Goal: Task Accomplishment & Management: Use online tool/utility

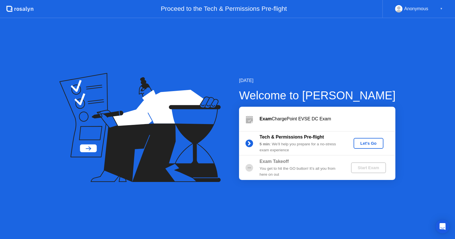
click at [341, 142] on div "Let's Go" at bounding box center [368, 143] width 25 height 5
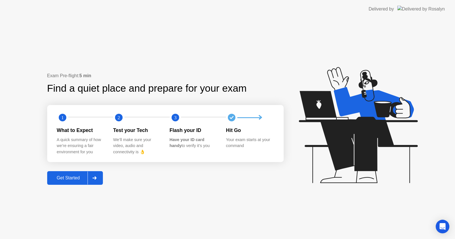
click at [73, 178] on div "Get Started" at bounding box center [68, 178] width 39 height 5
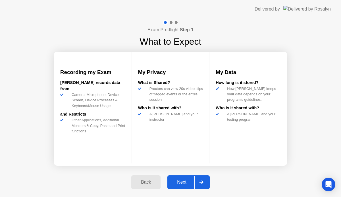
click at [179, 181] on div "Next" at bounding box center [181, 181] width 25 height 5
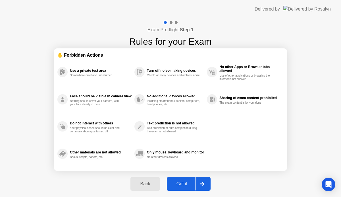
click at [183, 179] on button "Got it" at bounding box center [189, 184] width 44 height 14
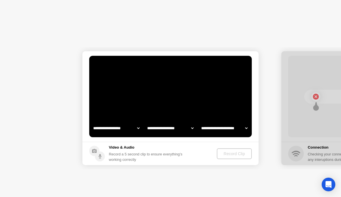
select select "**********"
select select "*******"
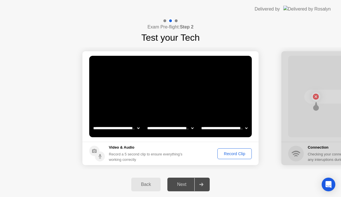
click at [230, 154] on div "Record Clip" at bounding box center [234, 153] width 30 height 5
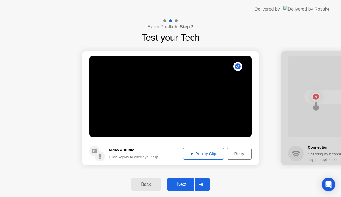
click at [204, 151] on div "Replay Clip" at bounding box center [203, 153] width 37 height 5
click at [204, 153] on div "Replay Clip" at bounding box center [203, 153] width 37 height 5
click at [185, 185] on div "Next" at bounding box center [181, 184] width 25 height 5
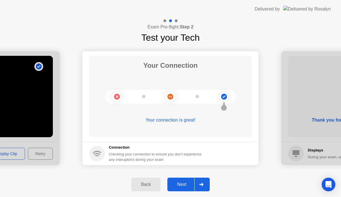
click at [185, 185] on div "Next" at bounding box center [181, 184] width 25 height 5
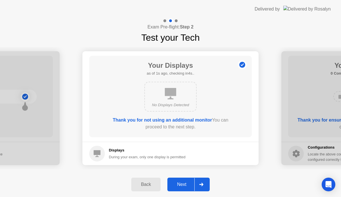
click at [183, 179] on button "Next" at bounding box center [188, 184] width 42 height 14
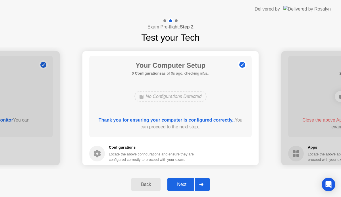
click at [15, 173] on div "Back Next" at bounding box center [170, 184] width 341 height 25
click at [183, 183] on div "Next" at bounding box center [181, 184] width 25 height 5
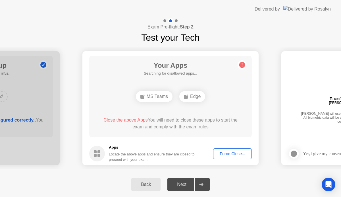
click at [236, 155] on div "Force Close..." at bounding box center [232, 153] width 35 height 5
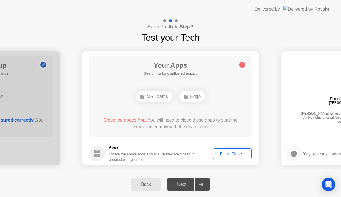
click at [1, 172] on div "Back Next" at bounding box center [170, 184] width 341 height 25
click at [237, 151] on div "Force Close..." at bounding box center [232, 153] width 35 height 5
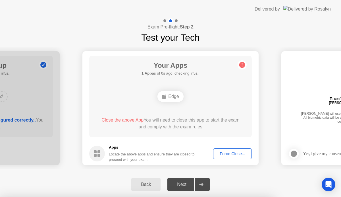
click at [234, 152] on div "Force Close..." at bounding box center [232, 153] width 35 height 5
click at [227, 152] on div "Force Close..." at bounding box center [232, 153] width 35 height 5
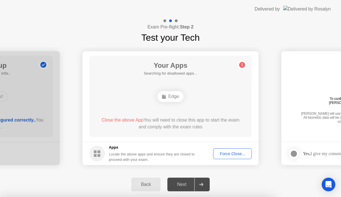
click at [244, 151] on div "Force Close..." at bounding box center [232, 153] width 35 height 5
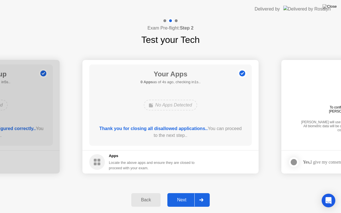
click at [186, 196] on button "Next" at bounding box center [188, 200] width 42 height 14
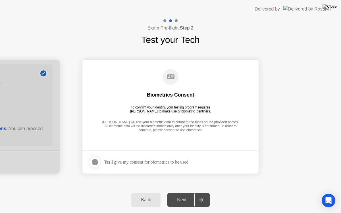
click at [95, 160] on div at bounding box center [94, 162] width 7 height 7
click at [192, 196] on div "Next" at bounding box center [181, 199] width 25 height 5
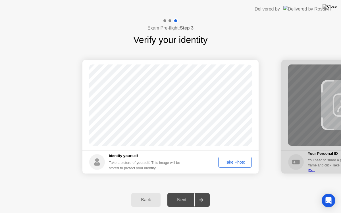
click at [230, 164] on div "Take Photo" at bounding box center [235, 162] width 30 height 5
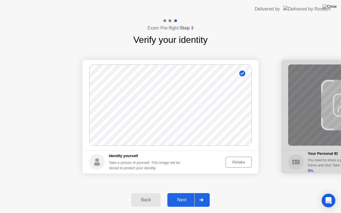
click at [188, 196] on div "Next" at bounding box center [181, 199] width 25 height 5
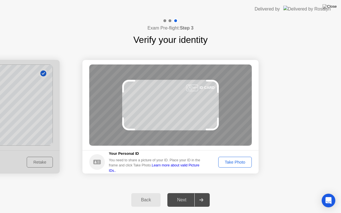
click at [222, 166] on button "Take Photo" at bounding box center [235, 162] width 34 height 11
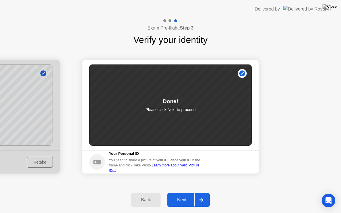
click at [185, 196] on div "Next" at bounding box center [181, 199] width 25 height 5
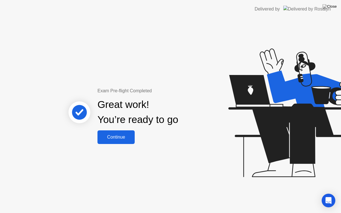
click at [116, 142] on button "Continue" at bounding box center [115, 137] width 37 height 14
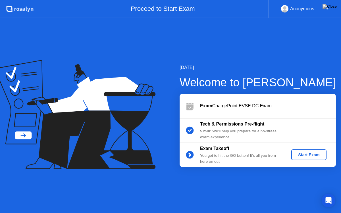
click at [308, 155] on div "Start Exam" at bounding box center [309, 155] width 30 height 5
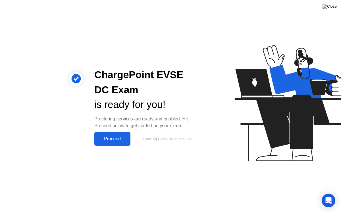
click at [4, 174] on div "ChargePoint EVSE DC Exam is ready for you! Proctoring services are ready and en…" at bounding box center [170, 106] width 341 height 213
click at [118, 139] on div "Proceed" at bounding box center [112, 138] width 33 height 5
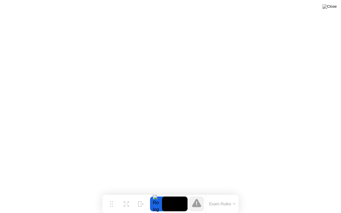
click at [223, 196] on button "Exam Rules" at bounding box center [222, 203] width 30 height 5
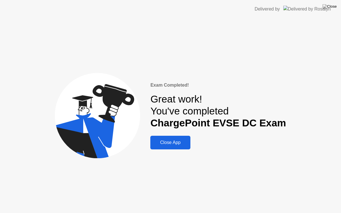
click at [180, 142] on div "Close App" at bounding box center [170, 142] width 36 height 5
